Goal: Task Accomplishment & Management: Manage account settings

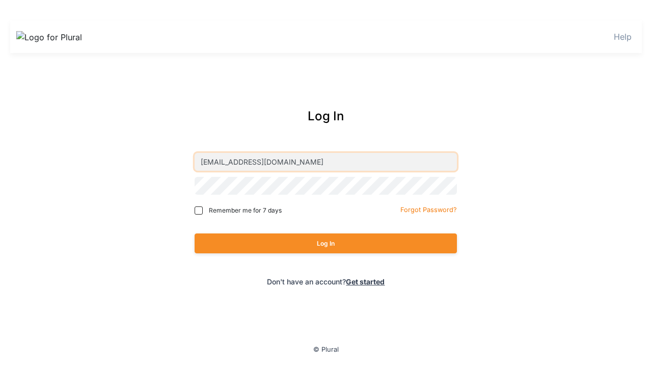
type input "[EMAIL_ADDRESS][DOMAIN_NAME]"
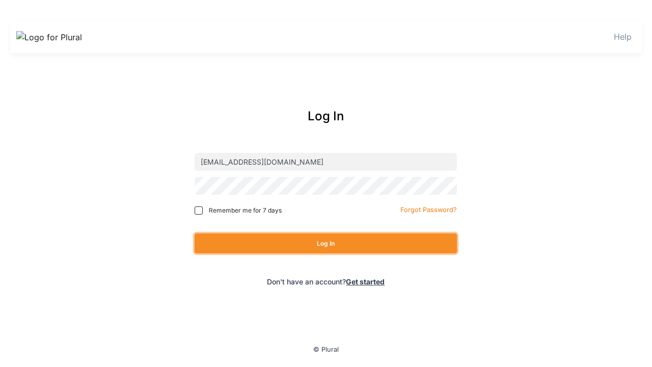
click at [325, 243] on button "Log In" at bounding box center [326, 243] width 262 height 20
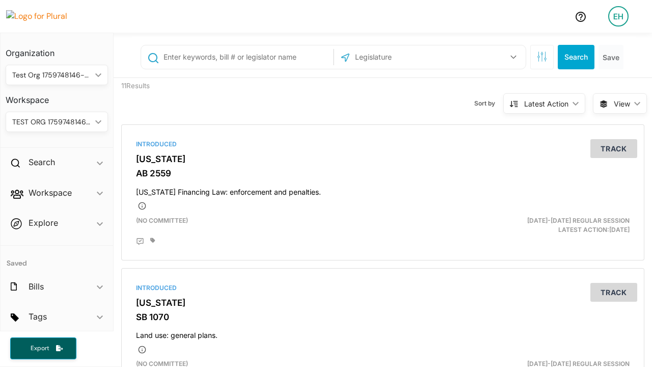
click at [618, 16] on div "EH" at bounding box center [618, 16] width 20 height 20
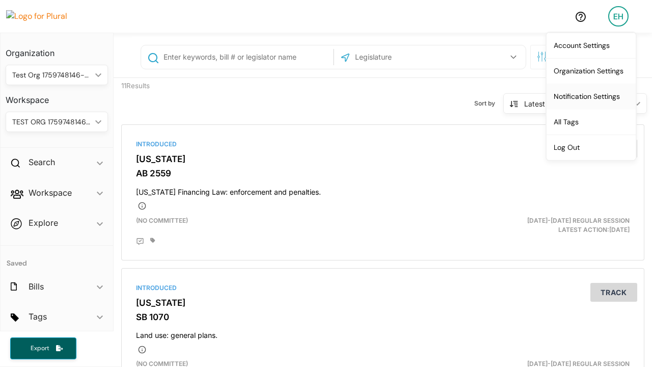
click at [591, 96] on link "Notification Settings" at bounding box center [591, 96] width 89 height 25
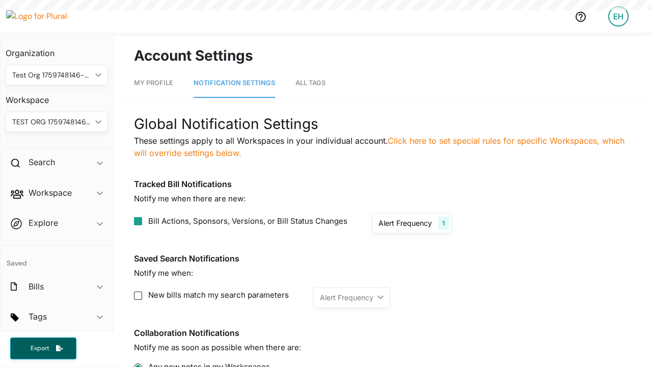
click at [618, 16] on div "EH" at bounding box center [618, 16] width 20 height 20
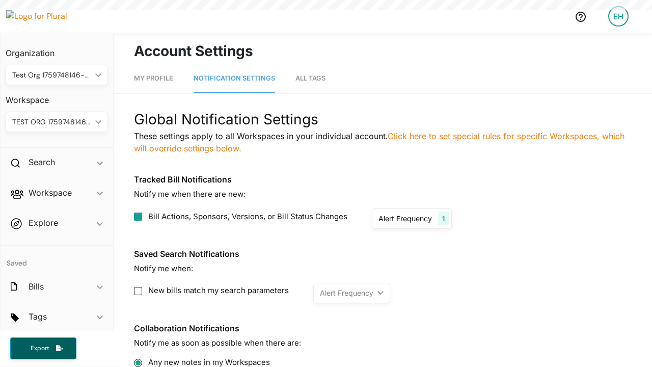
click at [0, 0] on link "Log Out" at bounding box center [0, 0] width 0 height 0
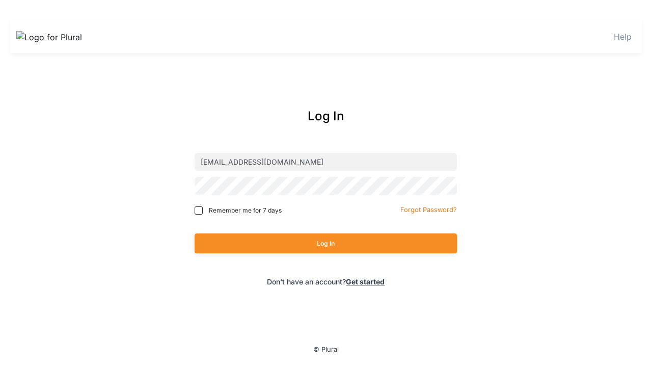
click at [325, 243] on button "Log In" at bounding box center [326, 243] width 262 height 20
